Goal: Find specific page/section: Find specific page/section

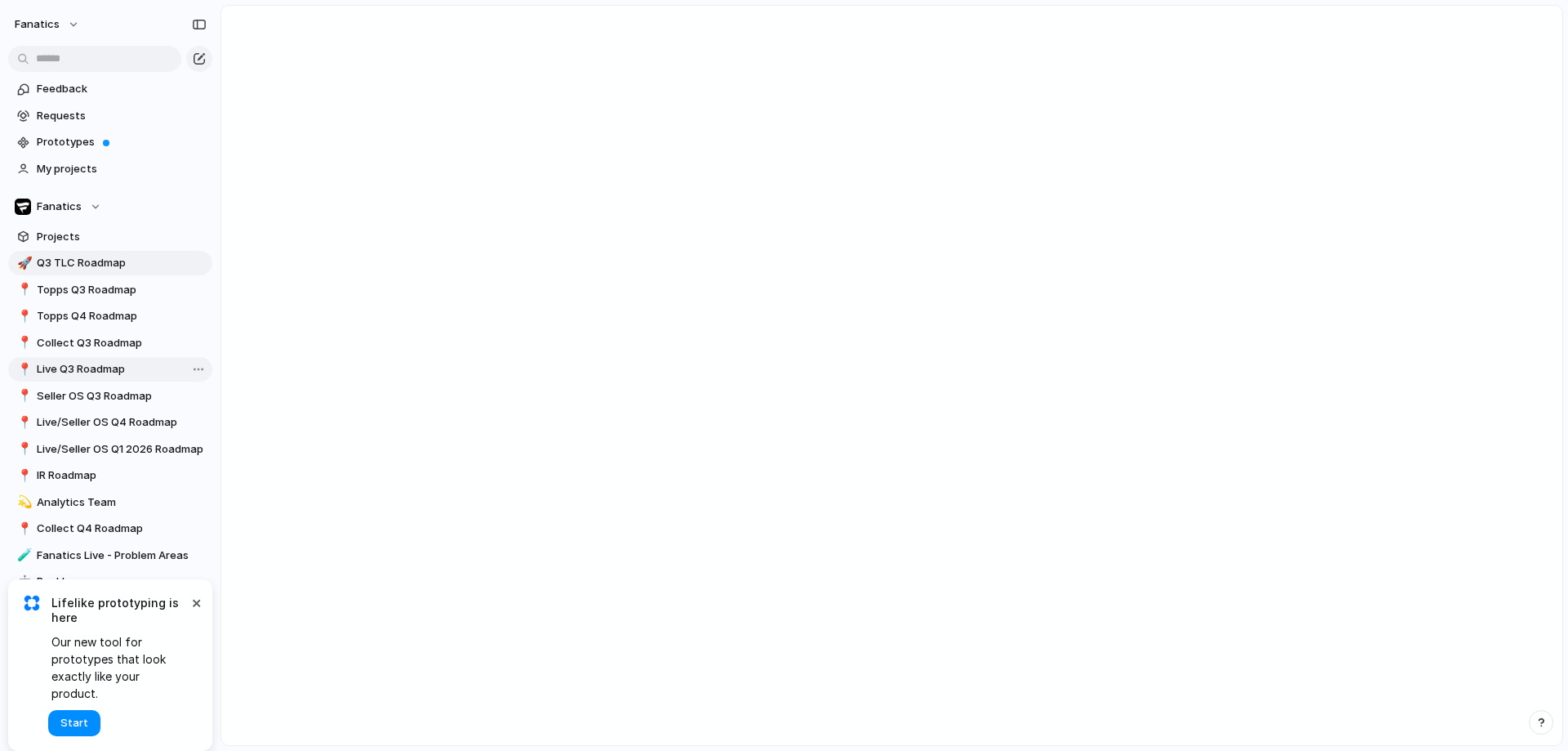
click at [86, 363] on span "Live Q3 Roadmap" at bounding box center [122, 369] width 170 height 17
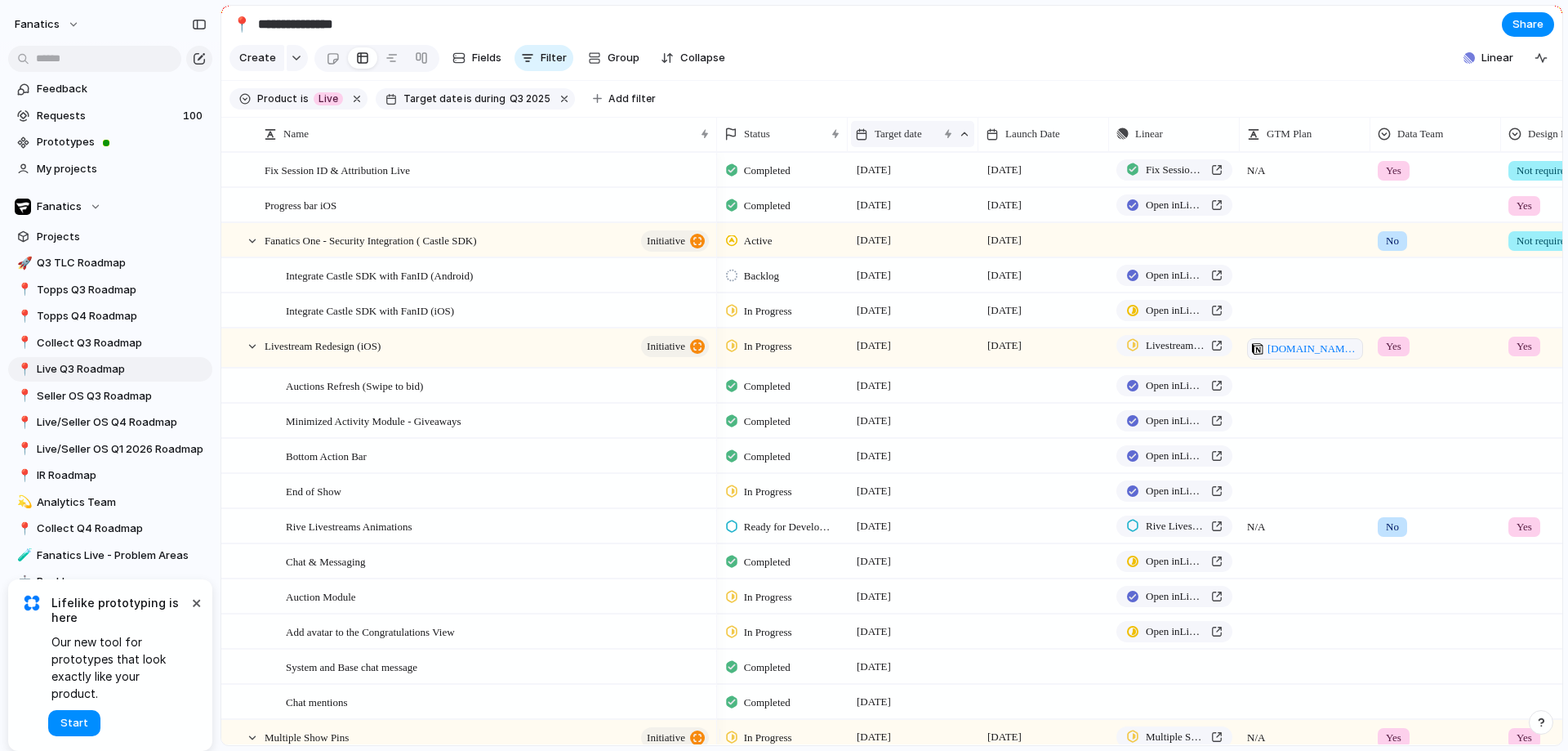
click at [968, 140] on div at bounding box center [964, 134] width 11 height 11
click at [968, 144] on div "Modify Hide Clear sort Sort descending" at bounding box center [784, 375] width 1568 height 751
click at [198, 612] on button "×" at bounding box center [195, 602] width 19 height 19
click at [693, 66] on span "Collapse" at bounding box center [703, 58] width 45 height 17
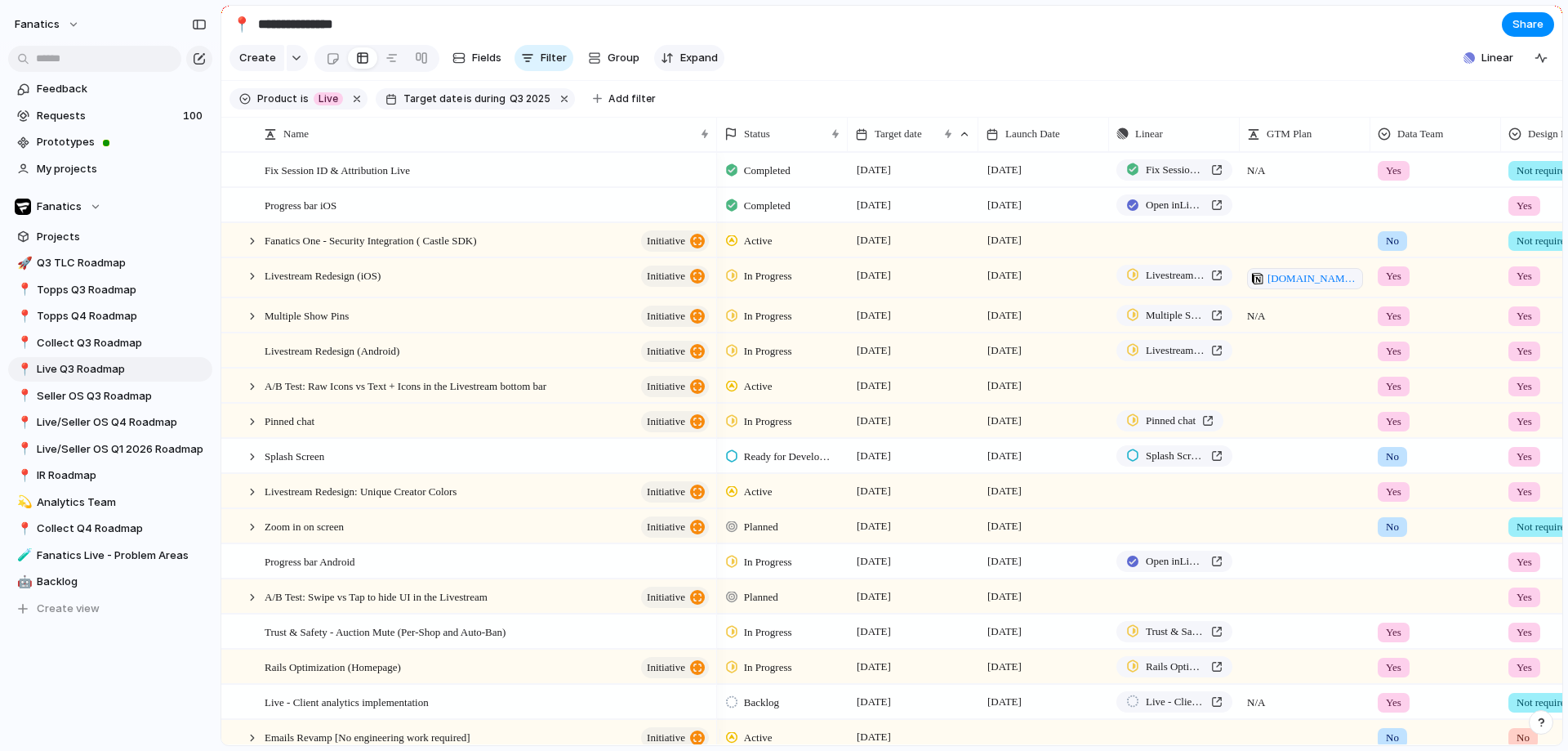
click at [671, 60] on button "Expand" at bounding box center [690, 58] width 70 height 26
